Goal: Information Seeking & Learning: Find specific fact

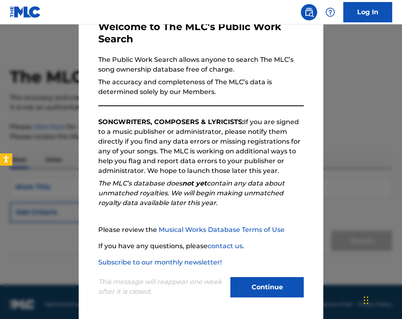
scroll to position [49, 0]
click at [286, 287] on button "Continue" at bounding box center [266, 287] width 73 height 20
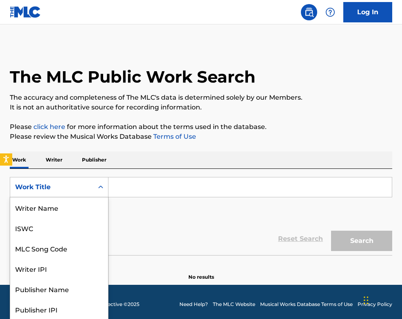
scroll to position [0, 0]
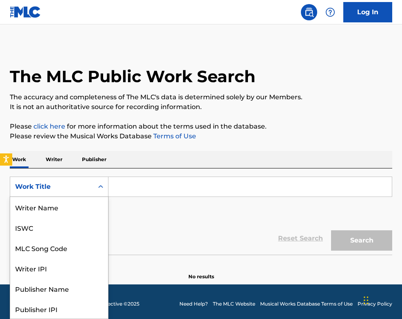
click at [95, 190] on div "Search Form" at bounding box center [100, 187] width 15 height 15
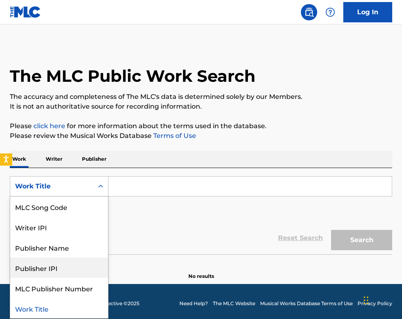
scroll to position [41, 0]
click at [70, 178] on div "Work Title" at bounding box center [59, 186] width 99 height 20
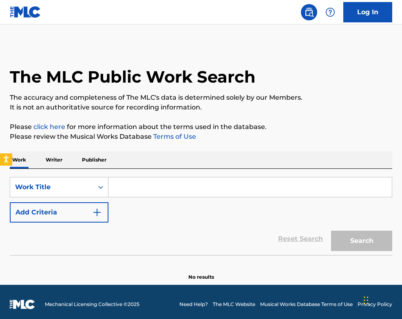
scroll to position [0, 0]
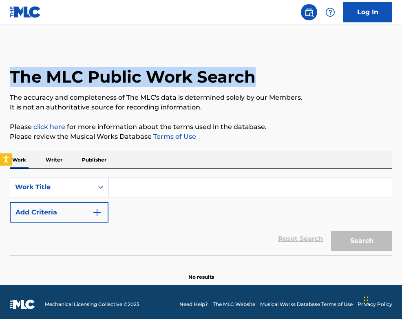
drag, startPoint x: 9, startPoint y: 75, endPoint x: 290, endPoint y: 79, distance: 281.1
click at [290, 79] on div "The MLC Public Work Search The accuracy and completeness of The MLC's data is d…" at bounding box center [201, 163] width 402 height 236
copy h1 "The MLC Public Work Search"
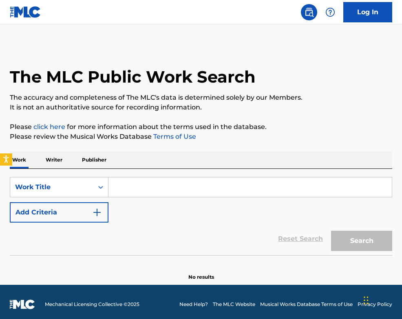
click at [136, 184] on input "Search Form" at bounding box center [249, 188] width 283 height 20
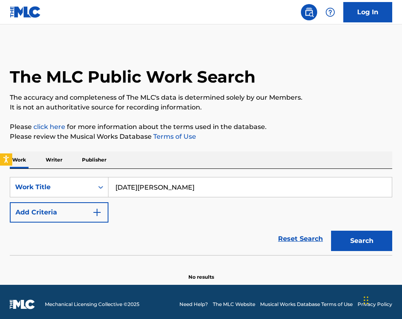
click at [361, 241] on button "Search" at bounding box center [361, 241] width 61 height 20
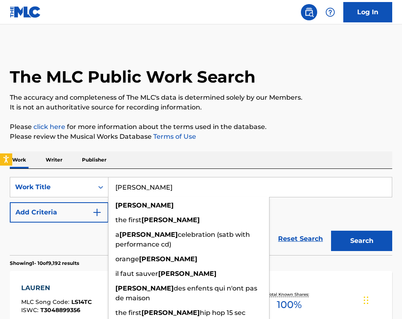
type input "noel"
click at [361, 241] on button "Search" at bounding box center [361, 241] width 61 height 20
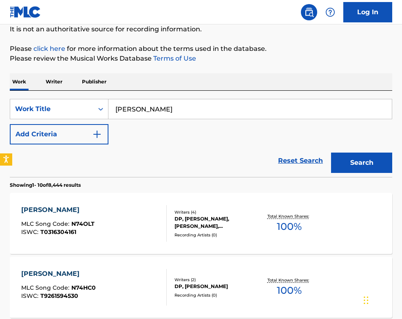
scroll to position [80, 0]
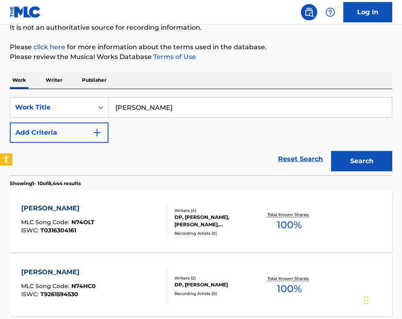
click at [88, 79] on p "Publisher" at bounding box center [93, 80] width 29 height 17
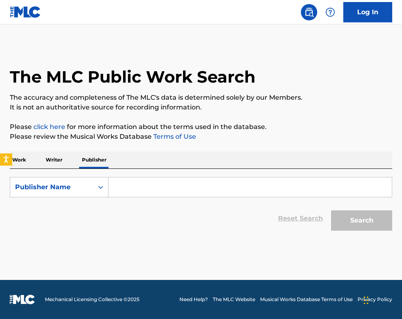
click at [60, 163] on p "Writer" at bounding box center [54, 160] width 22 height 17
click at [33, 158] on div "Work Writer Publisher" at bounding box center [201, 160] width 382 height 17
click at [20, 157] on p "Work" at bounding box center [19, 160] width 19 height 17
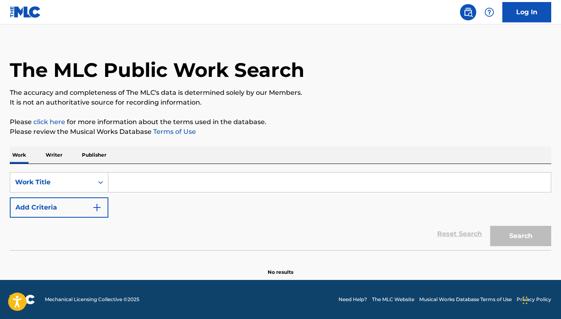
scroll to position [9, 0]
click at [62, 180] on div "Work Title" at bounding box center [51, 183] width 73 height 10
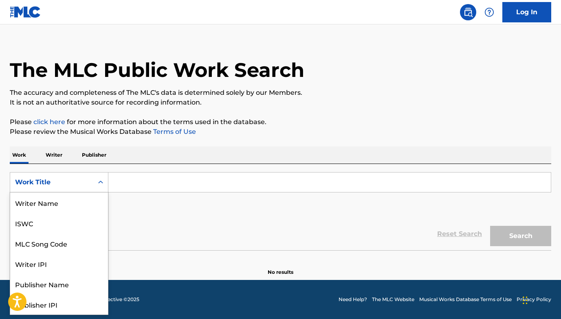
scroll to position [41, 0]
click at [74, 181] on div "Work Title" at bounding box center [51, 183] width 73 height 10
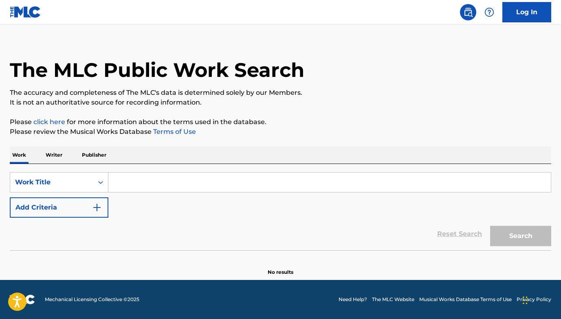
click at [74, 181] on div "Work Title" at bounding box center [51, 183] width 73 height 10
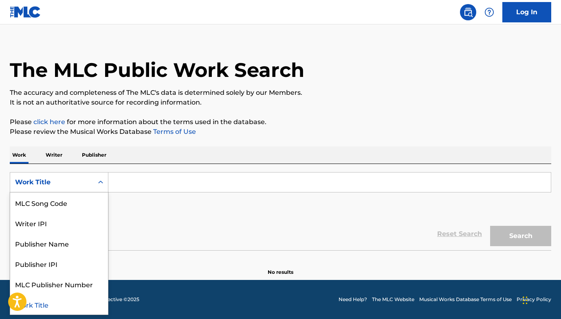
scroll to position [9, 0]
click at [74, 184] on div "Work Title" at bounding box center [51, 183] width 73 height 10
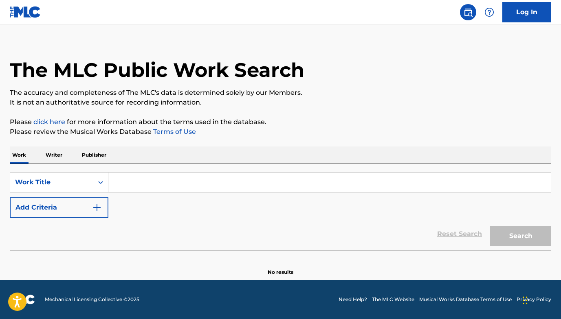
click at [146, 179] on input "Search Form" at bounding box center [329, 183] width 442 height 20
paste input "The Old Rugged Cross Made The Difference"
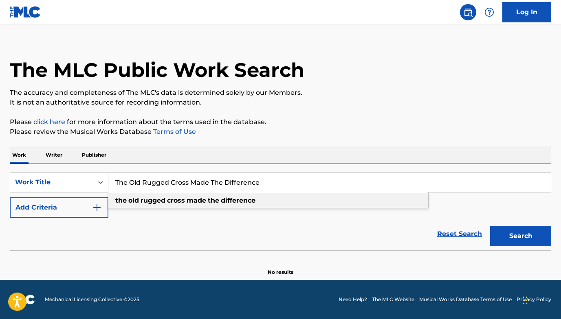
click at [234, 202] on strong "difference" at bounding box center [238, 201] width 35 height 8
type input "the old rugged cross made the difference"
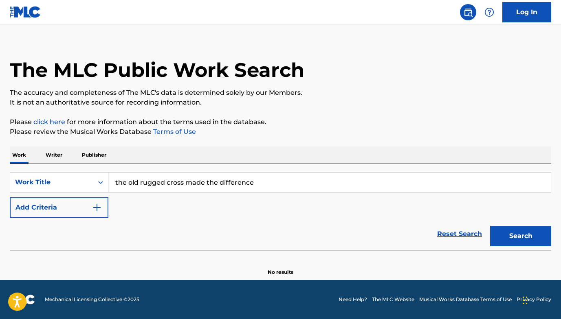
click at [401, 240] on button "Search" at bounding box center [520, 236] width 61 height 20
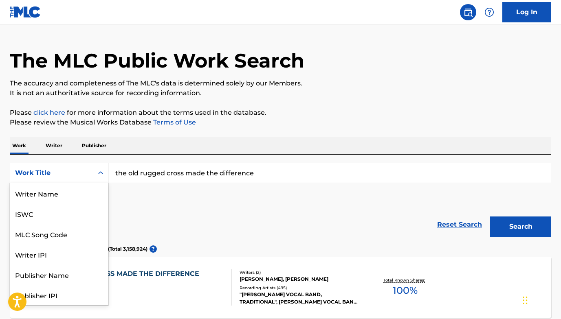
scroll to position [41, 0]
click at [66, 166] on div "Work Title" at bounding box center [51, 172] width 83 height 15
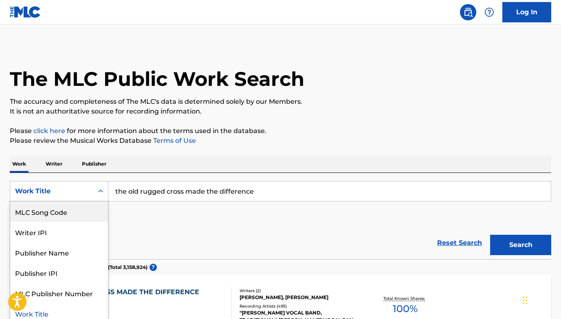
scroll to position [0, 0]
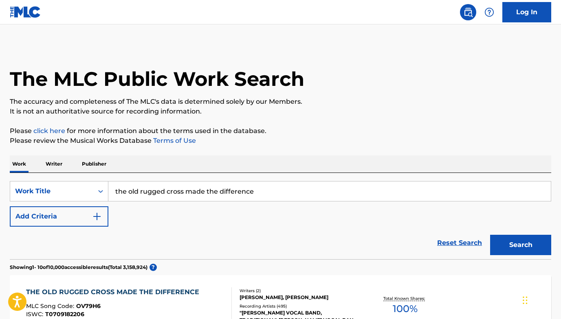
click at [387, 95] on div "The MLC Public Work Search" at bounding box center [280, 74] width 541 height 59
